Goal: Information Seeking & Learning: Learn about a topic

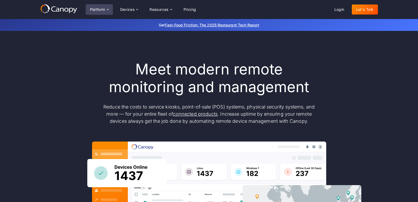
click at [98, 8] on div "Platform" at bounding box center [97, 10] width 15 height 4
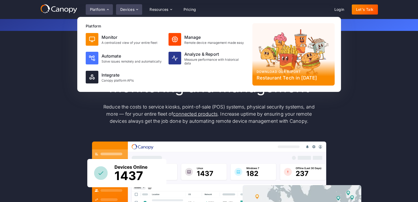
click at [128, 8] on div "Devices" at bounding box center [127, 10] width 15 height 4
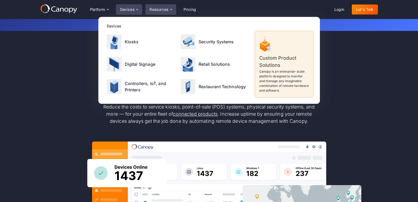
click at [163, 10] on div "Resources" at bounding box center [159, 10] width 19 height 4
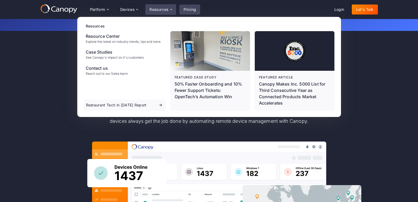
click at [190, 9] on link "Pricing" at bounding box center [190, 9] width 21 height 10
